Goal: Use online tool/utility: Utilize a website feature to perform a specific function

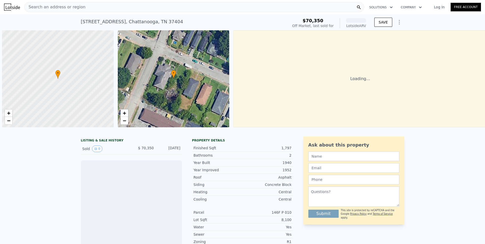
scroll to position [0, 2]
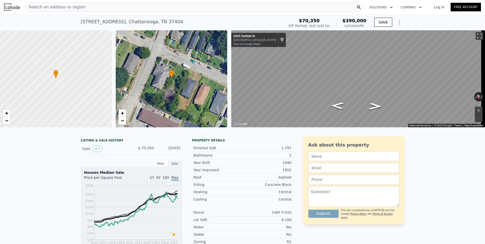
click at [398, 22] on icon "Show Options" at bounding box center [399, 22] width 6 height 6
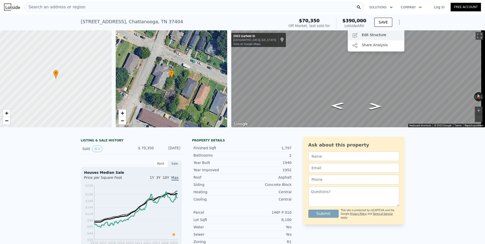
click at [382, 33] on div "Edit Structure" at bounding box center [376, 35] width 57 height 10
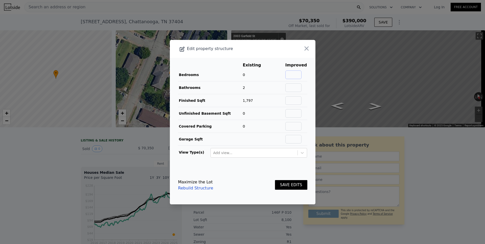
click at [290, 75] on input "text" at bounding box center [293, 74] width 16 height 9
type input "4"
click at [288, 186] on button "SAVE EDITS" at bounding box center [291, 185] width 32 height 10
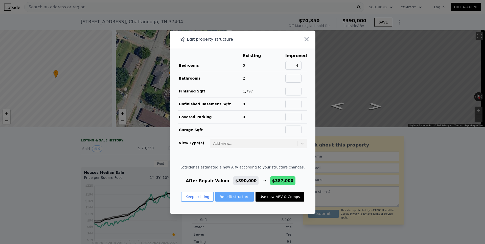
click at [234, 196] on button "Re-edit structure" at bounding box center [234, 197] width 38 height 10
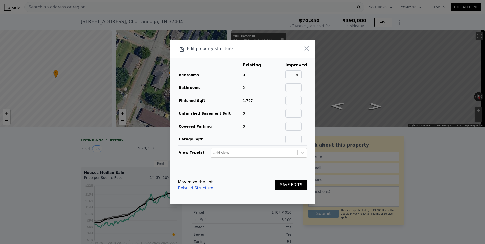
click at [284, 187] on button "SAVE EDITS" at bounding box center [291, 185] width 32 height 10
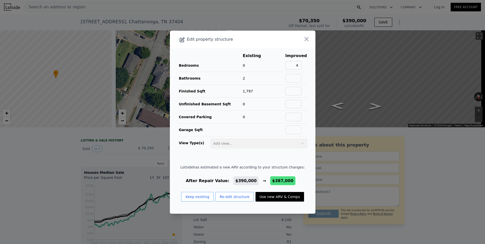
click at [271, 198] on button "Use new ARV & Comps" at bounding box center [279, 197] width 48 height 10
type input "$ 387,000"
type input "$ 287,625"
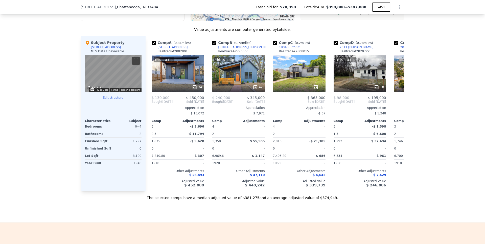
scroll to position [433, 0]
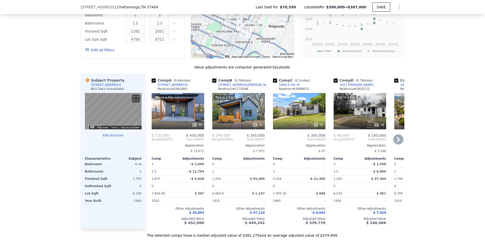
click at [213, 83] on input "checkbox" at bounding box center [214, 81] width 4 height 4
checkbox input "false"
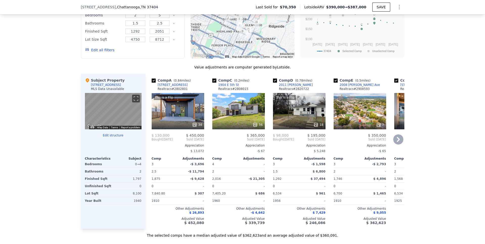
click at [273, 83] on input "checkbox" at bounding box center [275, 81] width 4 height 4
checkbox input "false"
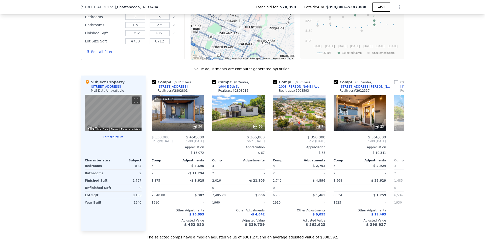
scroll to position [431, 0]
type input "$ 390,000"
type input "$ 290,445"
checkbox input "true"
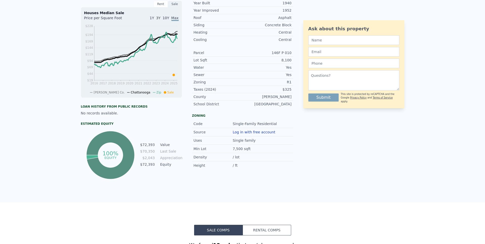
scroll to position [0, 0]
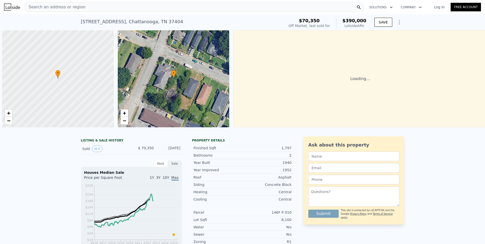
scroll to position [0, 2]
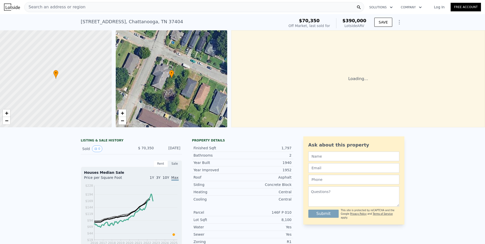
click at [61, 7] on span "Search an address or region" at bounding box center [55, 7] width 61 height 6
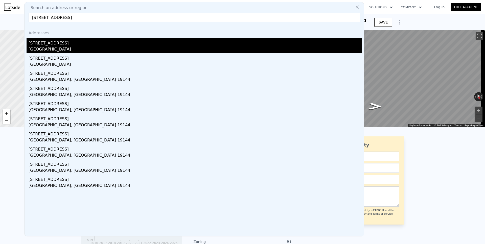
type input "[STREET_ADDRESS]"
click at [57, 50] on div "[GEOGRAPHIC_DATA]" at bounding box center [195, 49] width 333 height 7
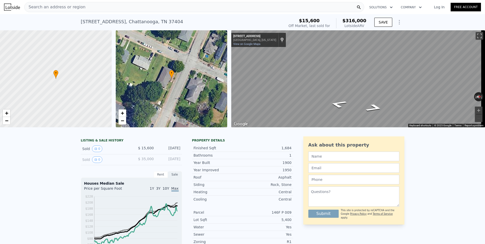
click at [399, 24] on icon "Show Options" at bounding box center [399, 22] width 1 height 4
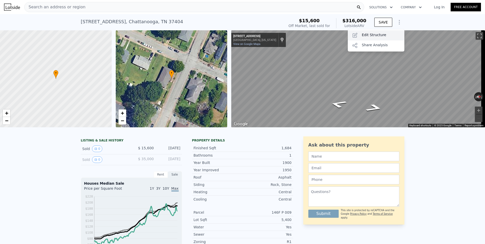
click at [373, 34] on div "Edit Structure" at bounding box center [376, 35] width 57 height 10
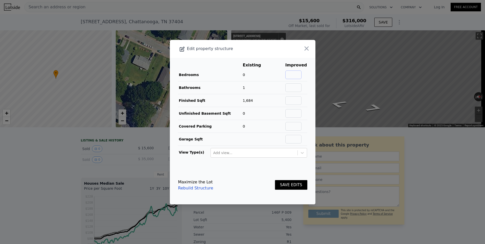
click at [295, 74] on input "text" at bounding box center [293, 74] width 16 height 9
type input "3"
click at [287, 186] on button "SAVE EDITS" at bounding box center [291, 185] width 32 height 10
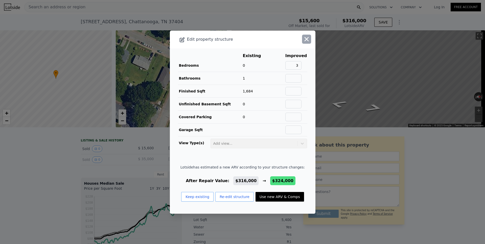
click at [303, 41] on icon "button" at bounding box center [306, 39] width 7 height 7
